Goal: Obtain resource: Obtain resource

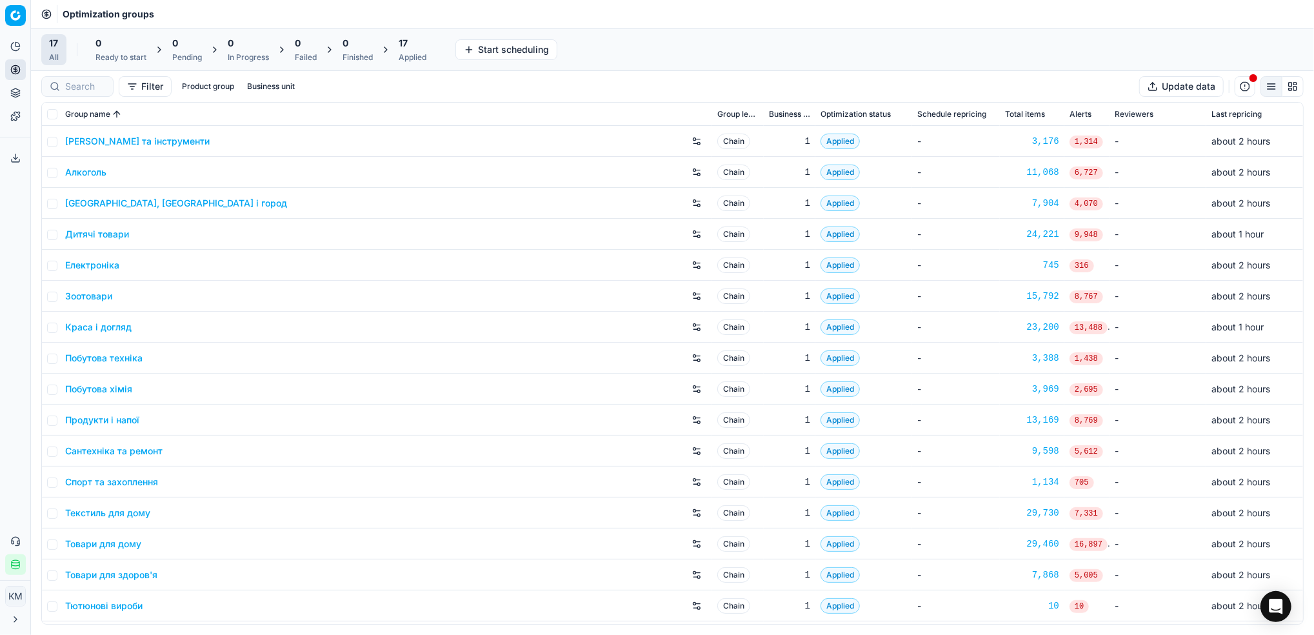
click at [83, 323] on link "Краса і догляд" at bounding box center [98, 327] width 66 height 13
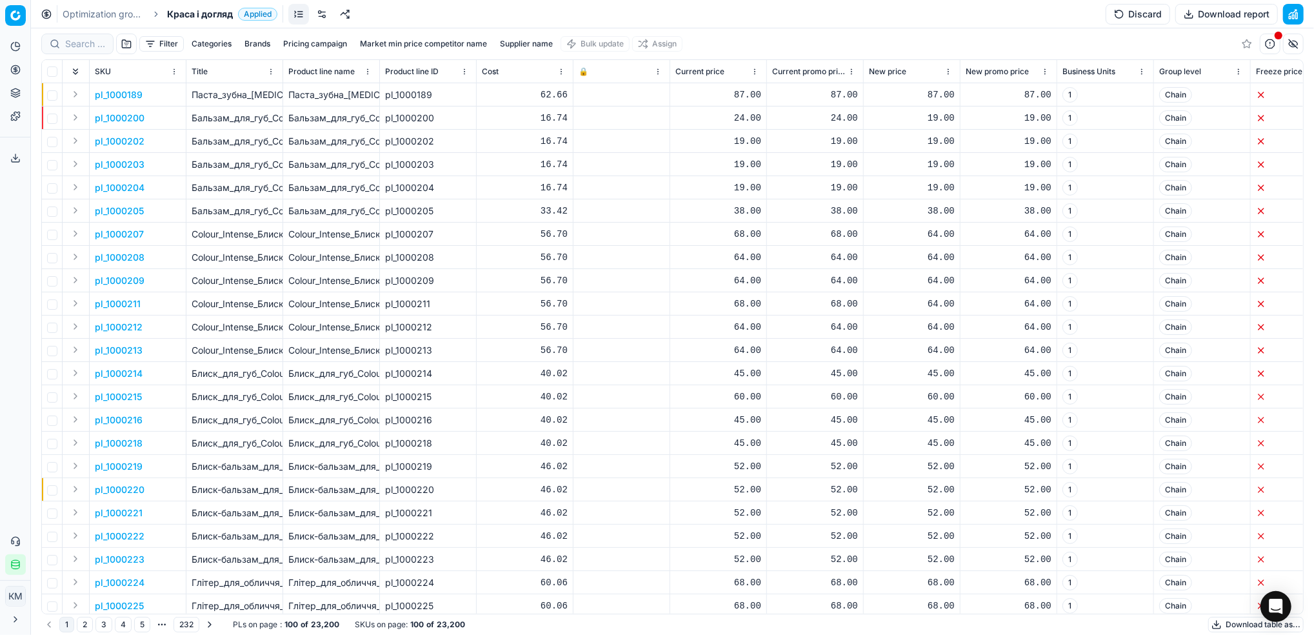
click at [321, 43] on button "Pricing campaign" at bounding box center [315, 43] width 74 height 15
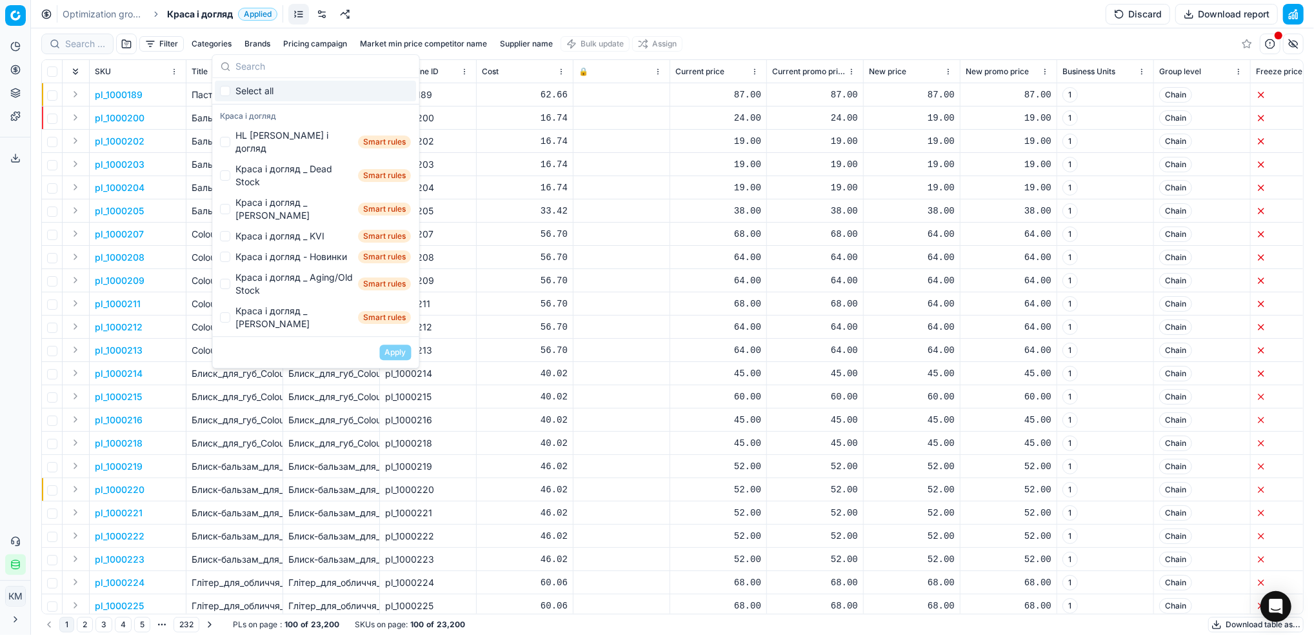
click at [223, 43] on button "Categories" at bounding box center [211, 43] width 50 height 15
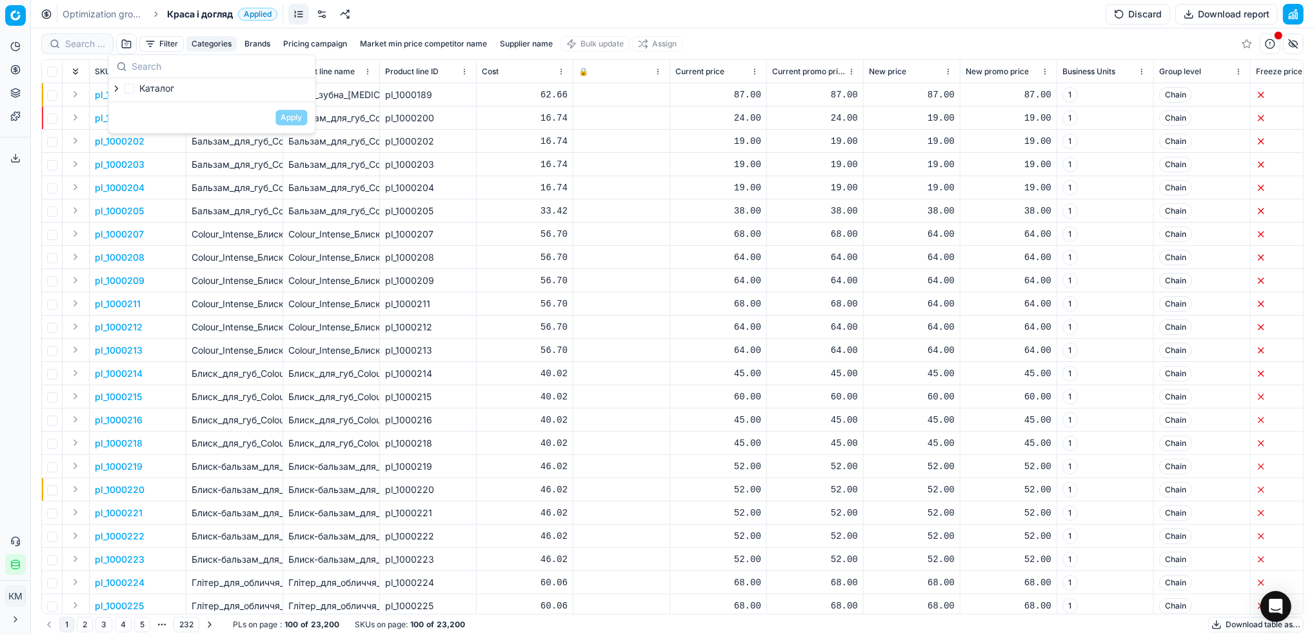
click at [521, 40] on button "Supplier name" at bounding box center [526, 43] width 63 height 15
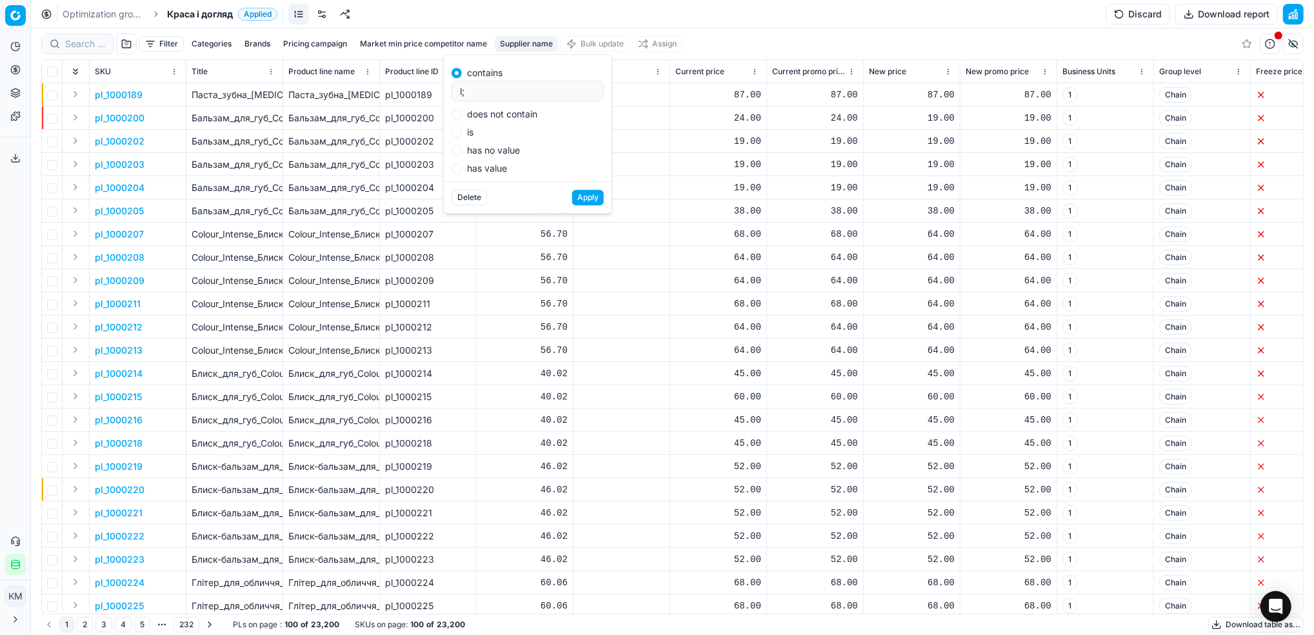
type input "l"
type input "л"
type input "[PERSON_NAME]"
click at [584, 186] on div "Delete Apply" at bounding box center [528, 197] width 168 height 32
click at [584, 188] on div "Delete Apply" at bounding box center [528, 197] width 168 height 32
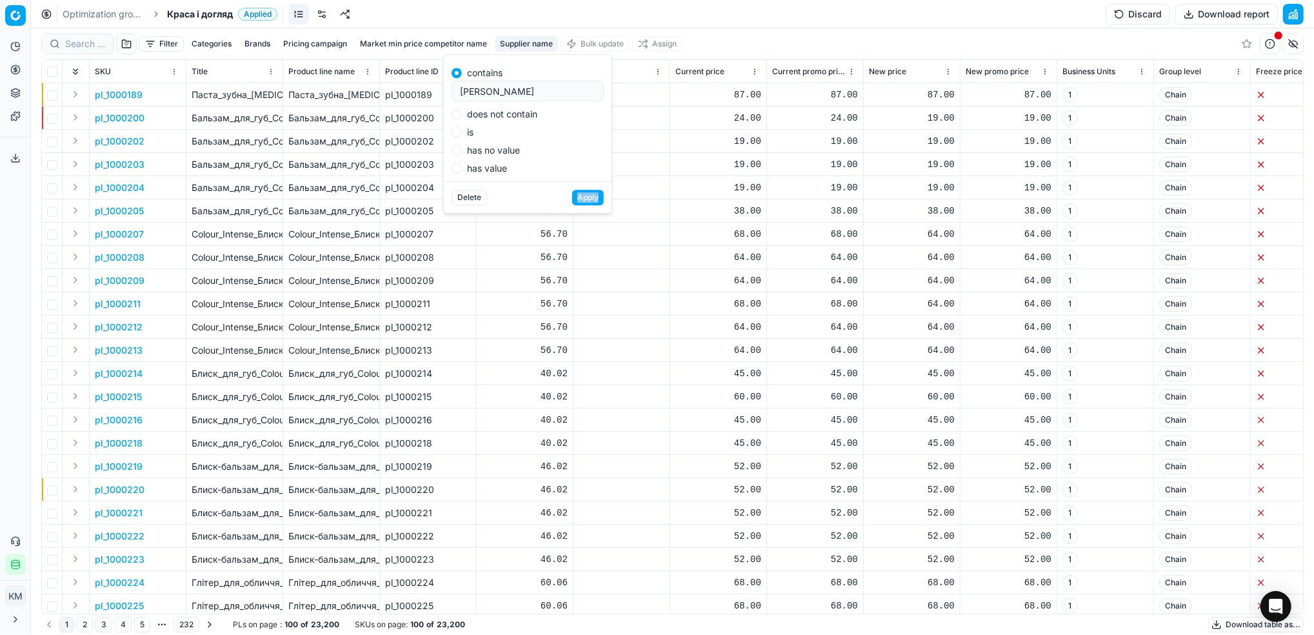
drag, startPoint x: 584, startPoint y: 187, endPoint x: 584, endPoint y: 205, distance: 17.4
click at [584, 205] on button "Apply" at bounding box center [588, 197] width 32 height 15
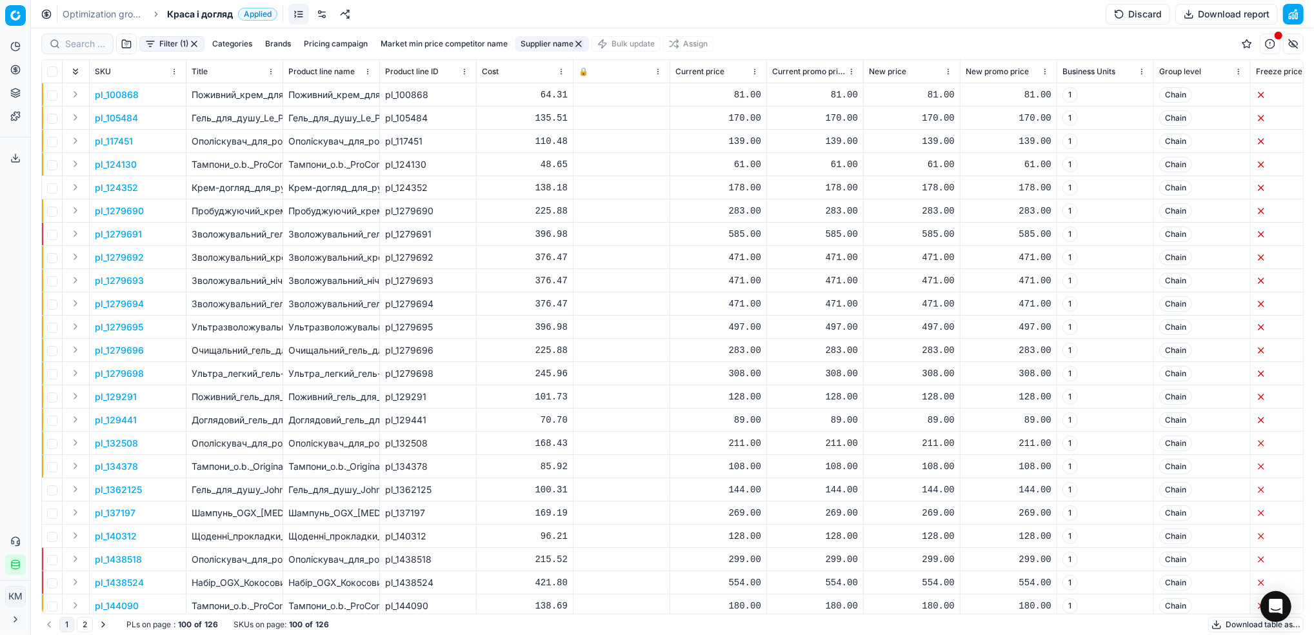
click at [1224, 621] on button "Download table as..." at bounding box center [1257, 624] width 96 height 15
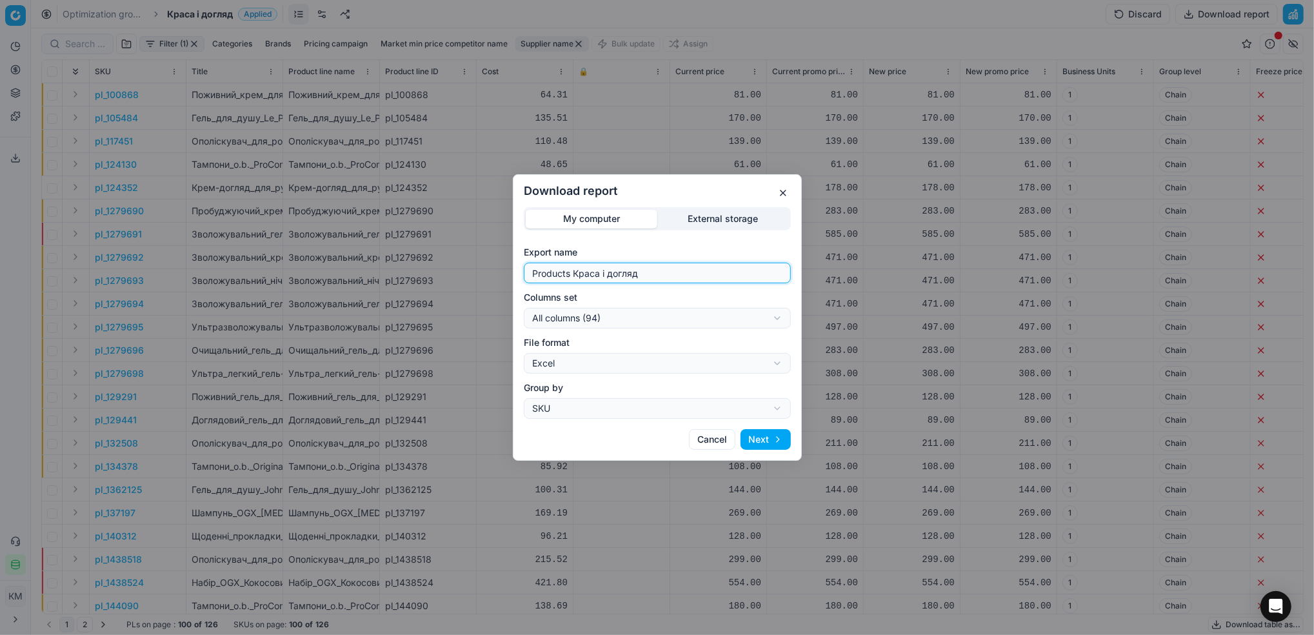
drag, startPoint x: 697, startPoint y: 275, endPoint x: 543, endPoint y: 274, distance: 154.2
click at [543, 274] on input "Products Краса і догляд" at bounding box center [658, 272] width 256 height 19
type input "P"
type input "ж"
type input "дж"
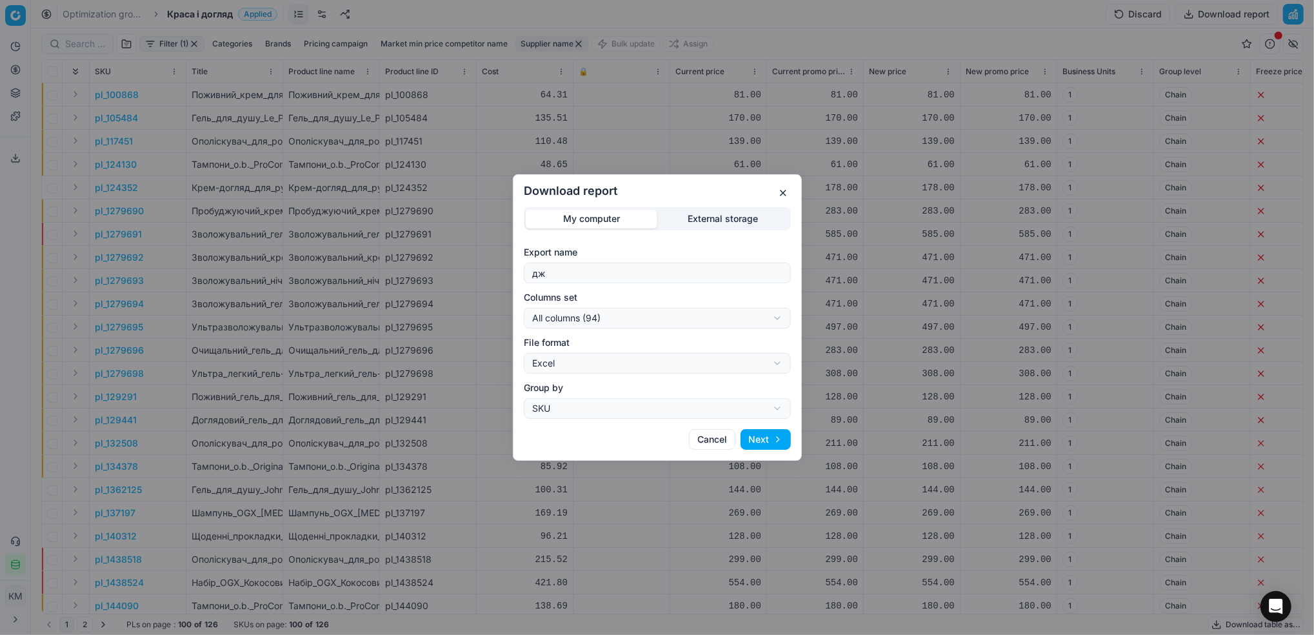
click at [771, 435] on button "Next" at bounding box center [766, 439] width 50 height 21
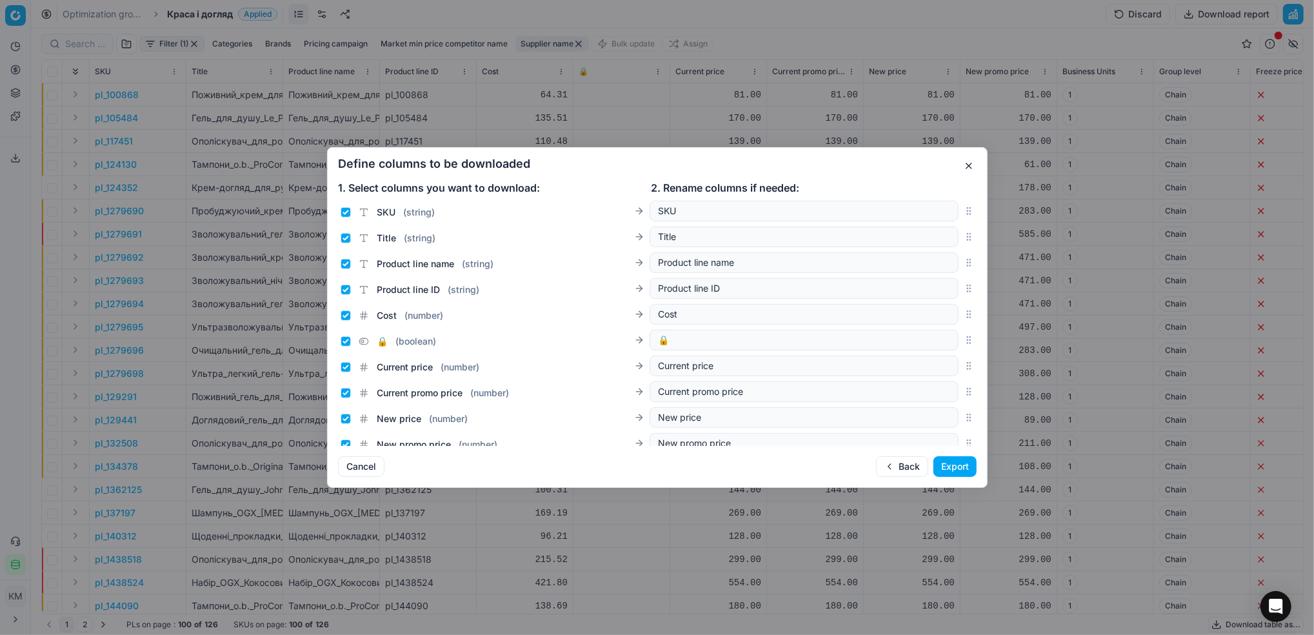
click at [938, 467] on button "Export" at bounding box center [955, 466] width 43 height 21
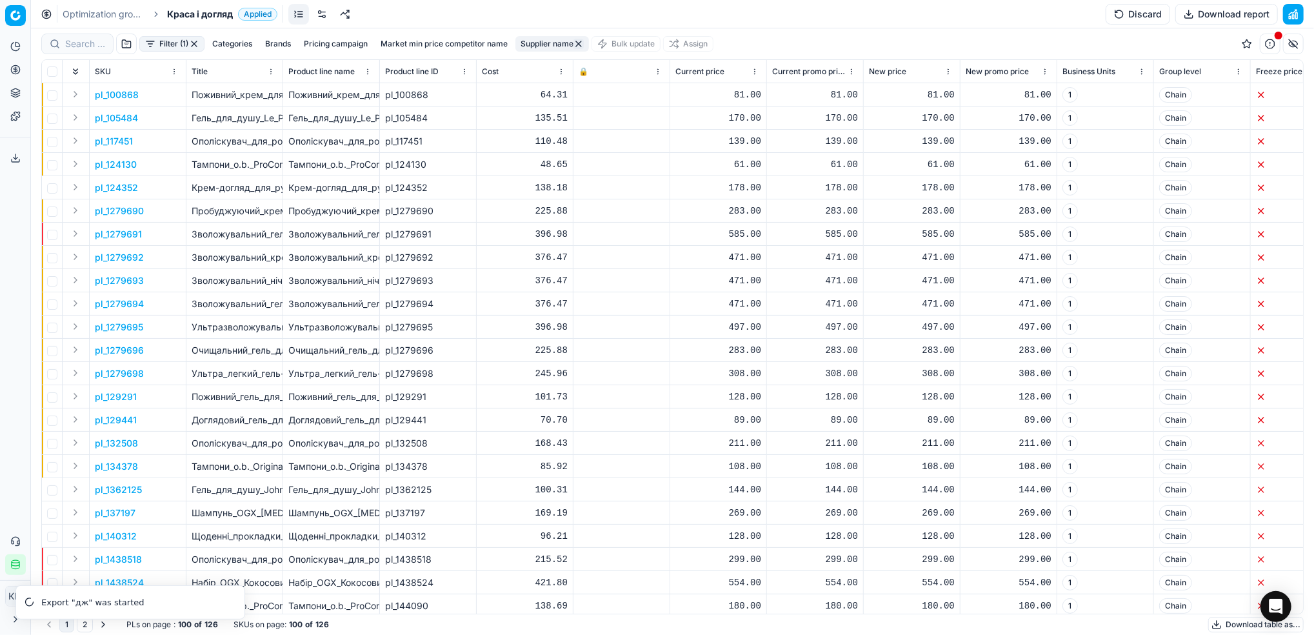
drag, startPoint x: 110, startPoint y: 10, endPoint x: 141, endPoint y: 20, distance: 32.0
click at [110, 10] on link "Optimization groups" at bounding box center [104, 14] width 83 height 13
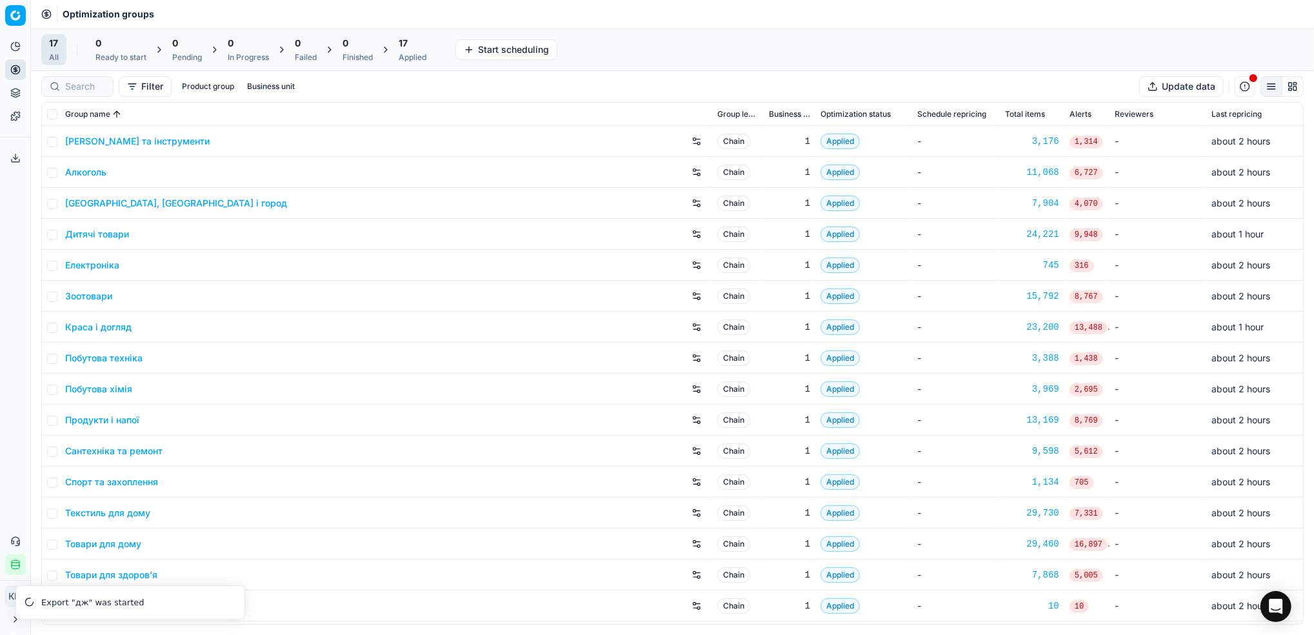
click at [102, 236] on link "Дитячі товари" at bounding box center [97, 234] width 64 height 13
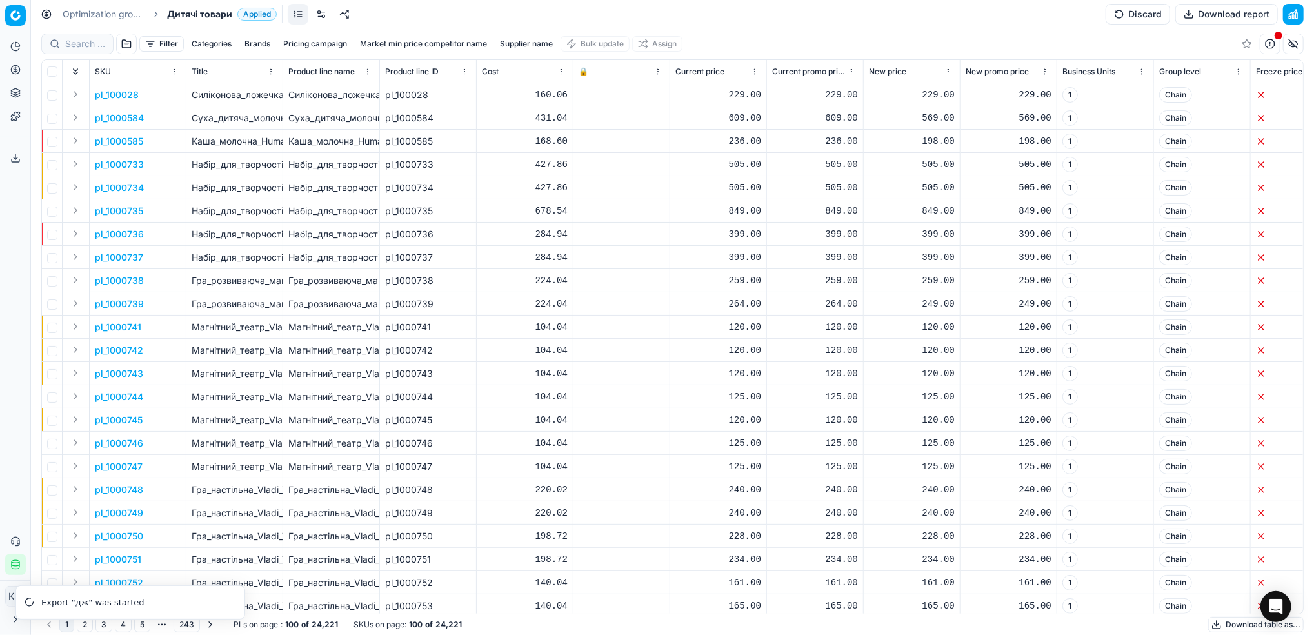
click at [535, 48] on button "Supplier name" at bounding box center [526, 43] width 63 height 15
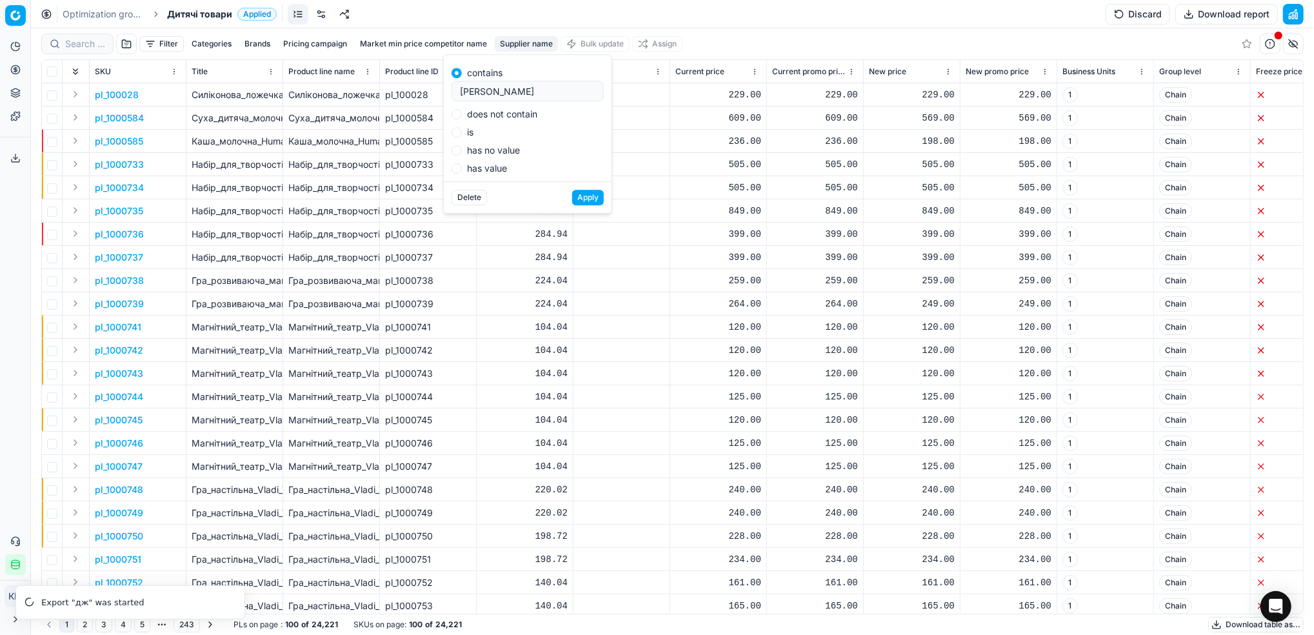
type input "[PERSON_NAME]"
click at [580, 195] on button "Apply" at bounding box center [588, 197] width 32 height 15
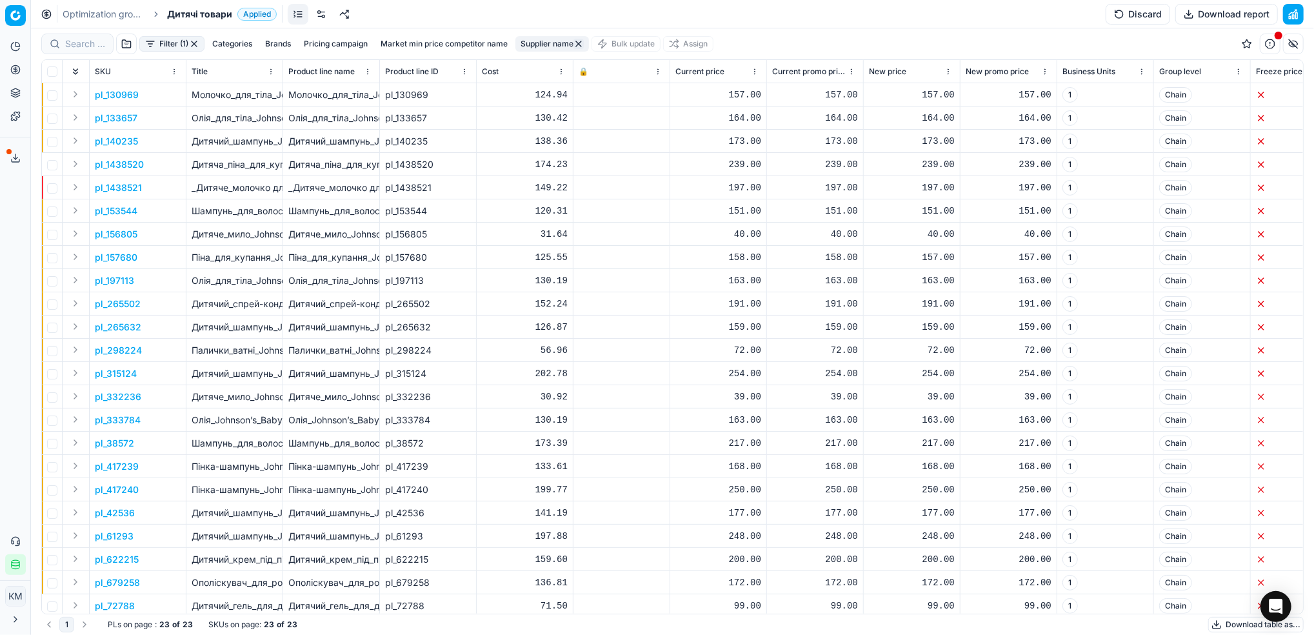
click at [1225, 620] on button "Download table as..." at bounding box center [1257, 624] width 96 height 15
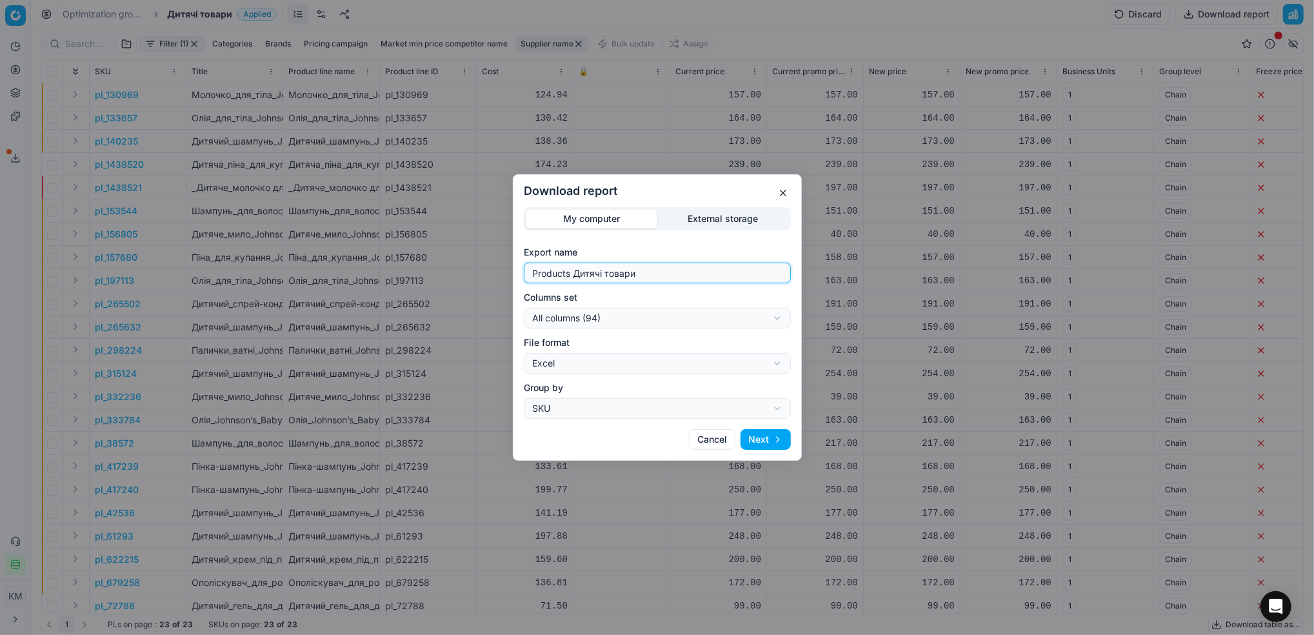
drag, startPoint x: 440, startPoint y: 261, endPoint x: 432, endPoint y: 260, distance: 7.8
click at [432, 260] on div "Download report My computer External storage Export name Products Дитячі товари…" at bounding box center [657, 317] width 1314 height 635
type input "дж дт"
click at [761, 435] on button "Next" at bounding box center [766, 439] width 50 height 21
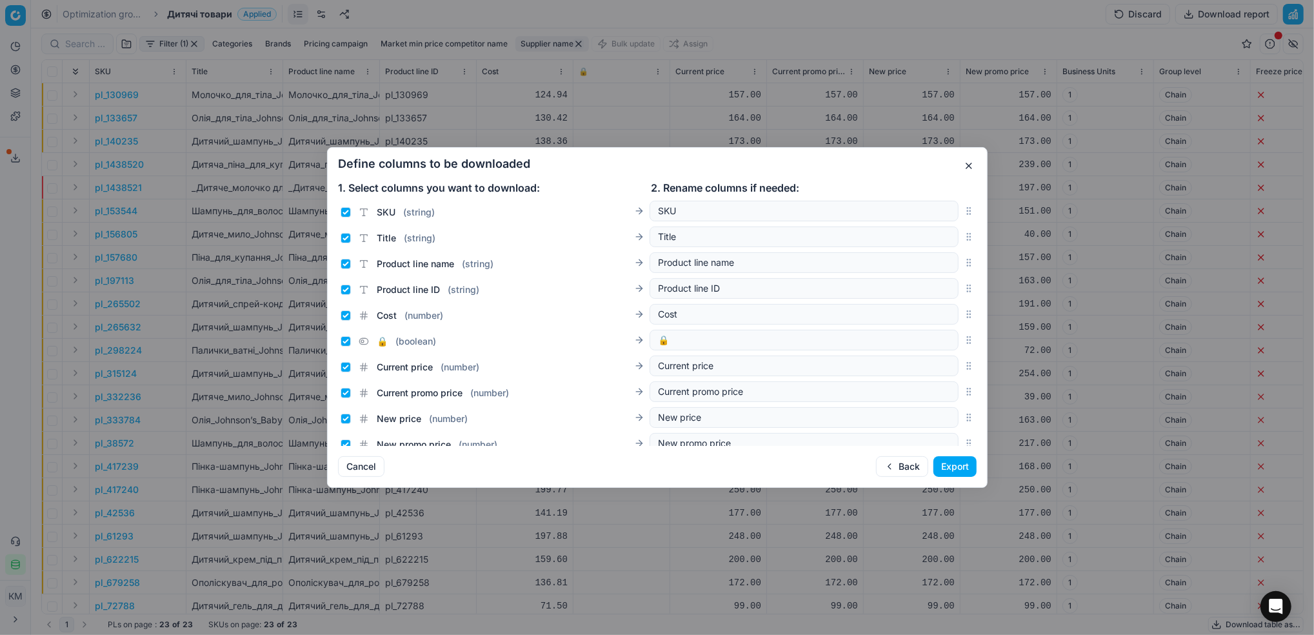
click at [952, 468] on button "Export" at bounding box center [955, 466] width 43 height 21
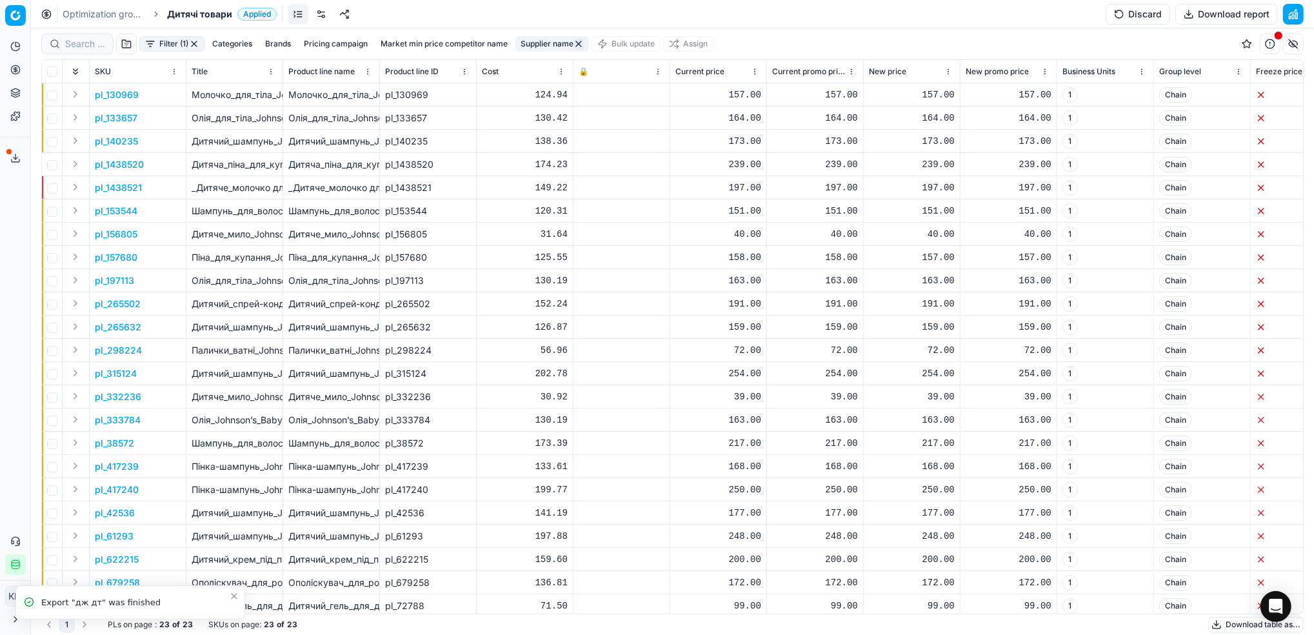
click at [12, 152] on button "Export service" at bounding box center [15, 158] width 21 height 21
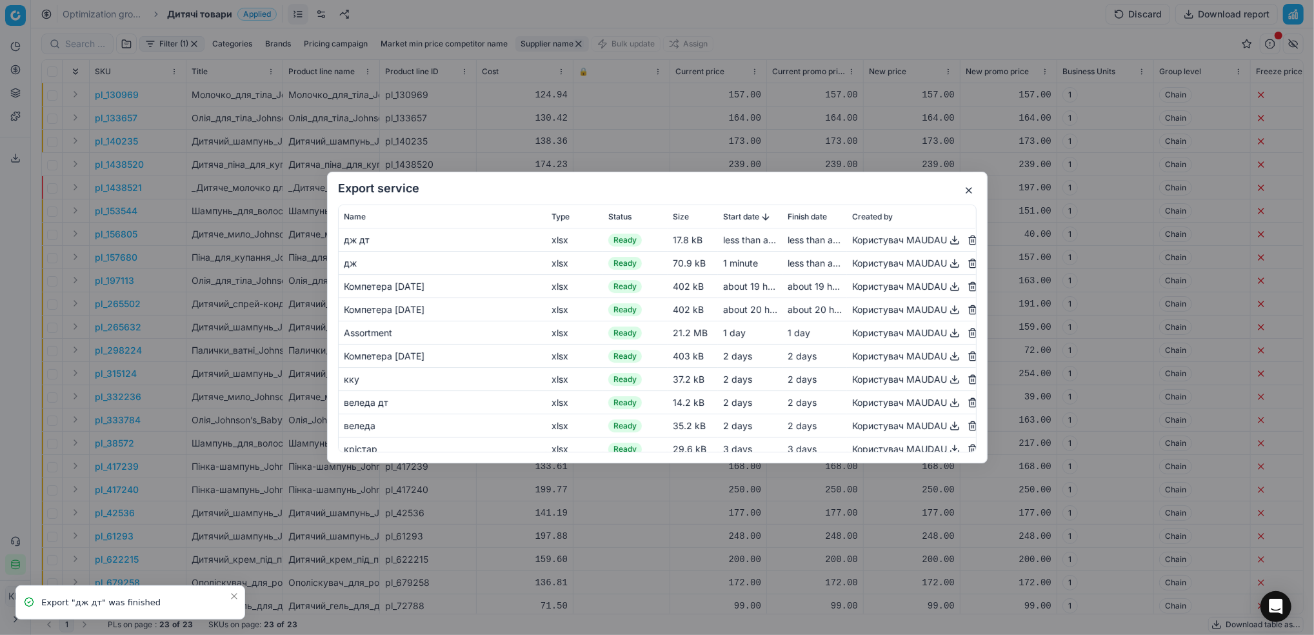
click at [947, 241] on button "button" at bounding box center [954, 239] width 15 height 15
click at [947, 259] on button "button" at bounding box center [954, 263] width 15 height 15
